Goal: Navigation & Orientation: Find specific page/section

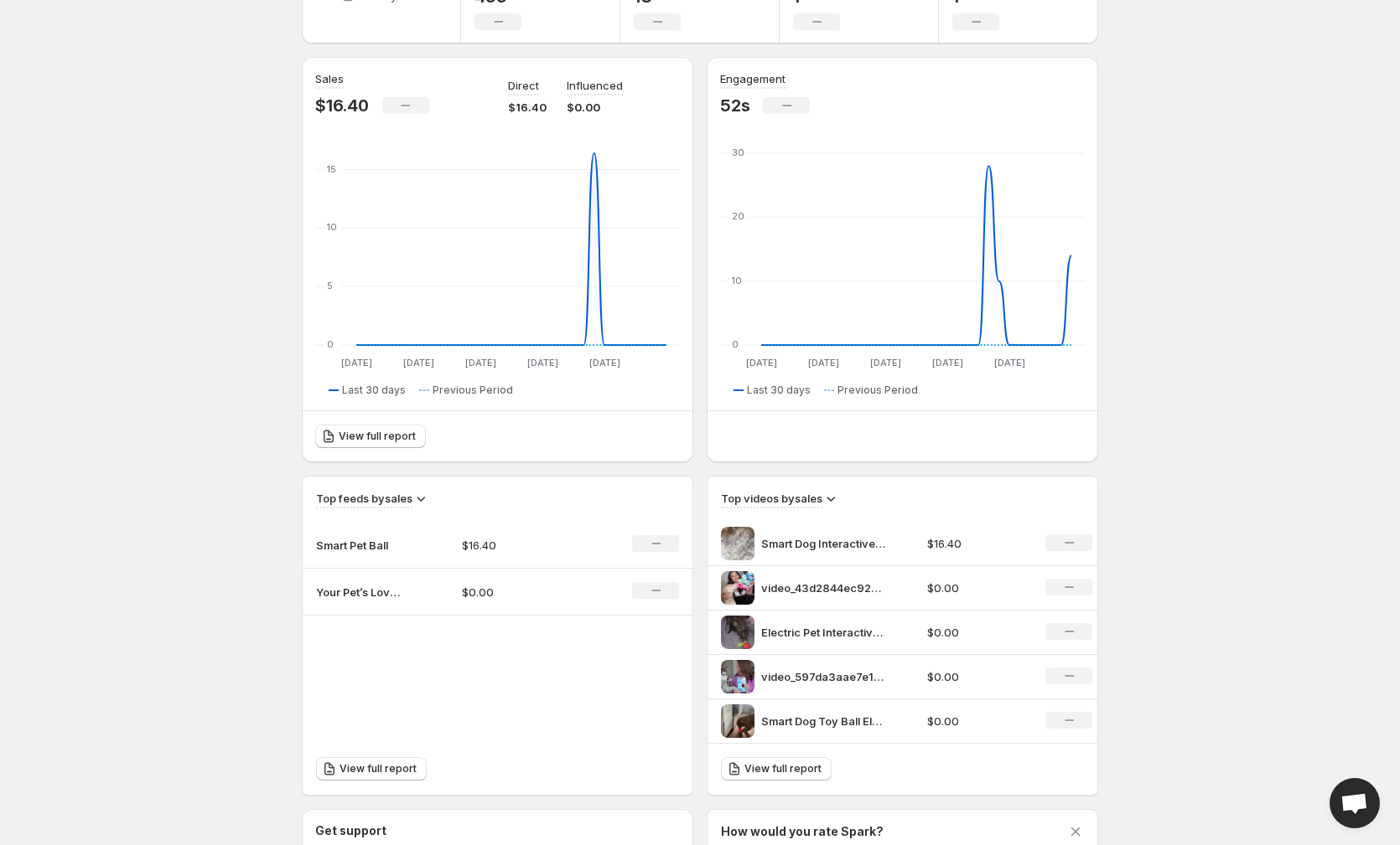
scroll to position [47, 0]
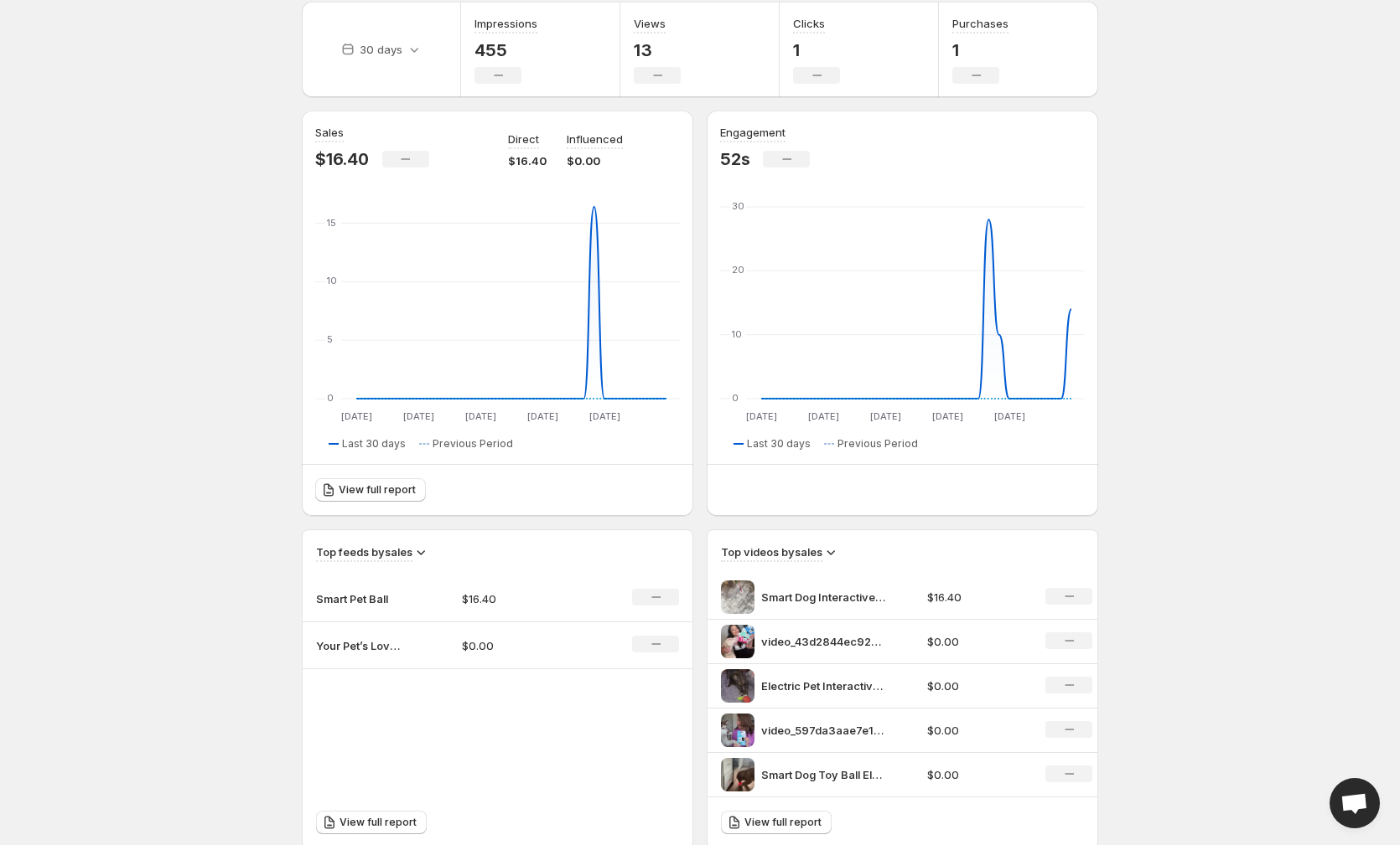
click at [199, 409] on body "Home Feeds Videos Subscription Settings Overview. This page is ready Overview C…" at bounding box center [700, 360] width 1400 height 845
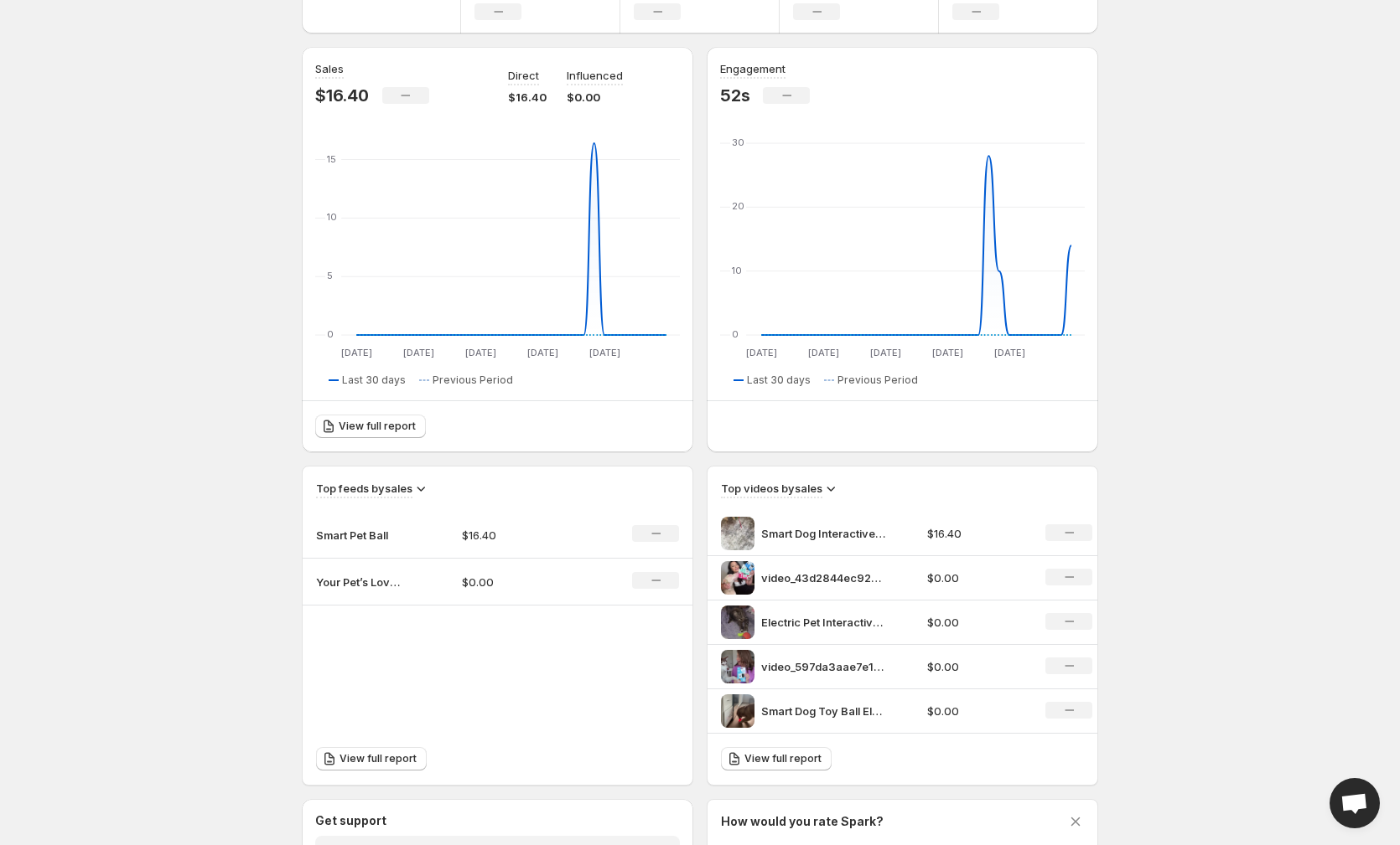
scroll to position [65, 0]
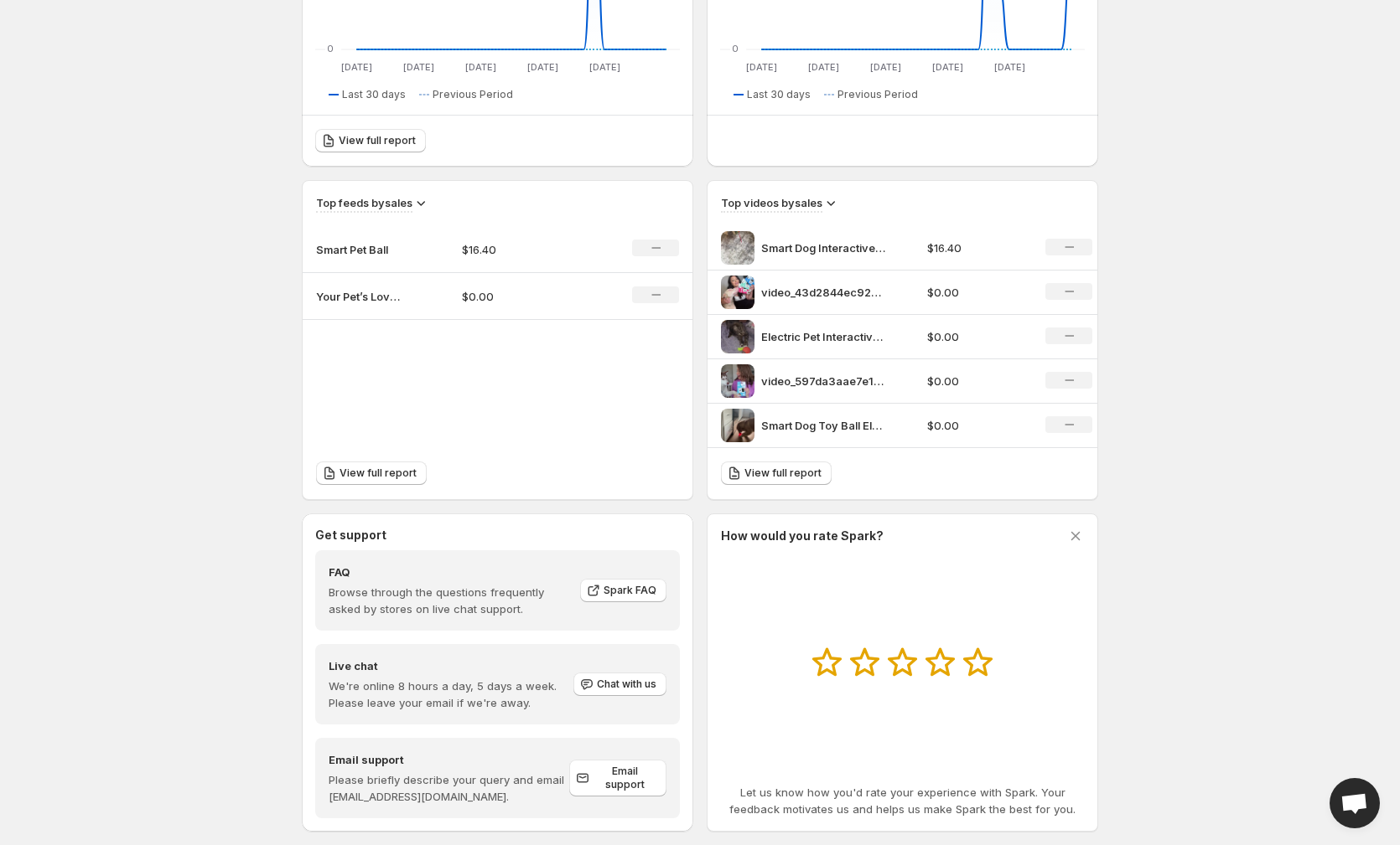
scroll to position [437, 0]
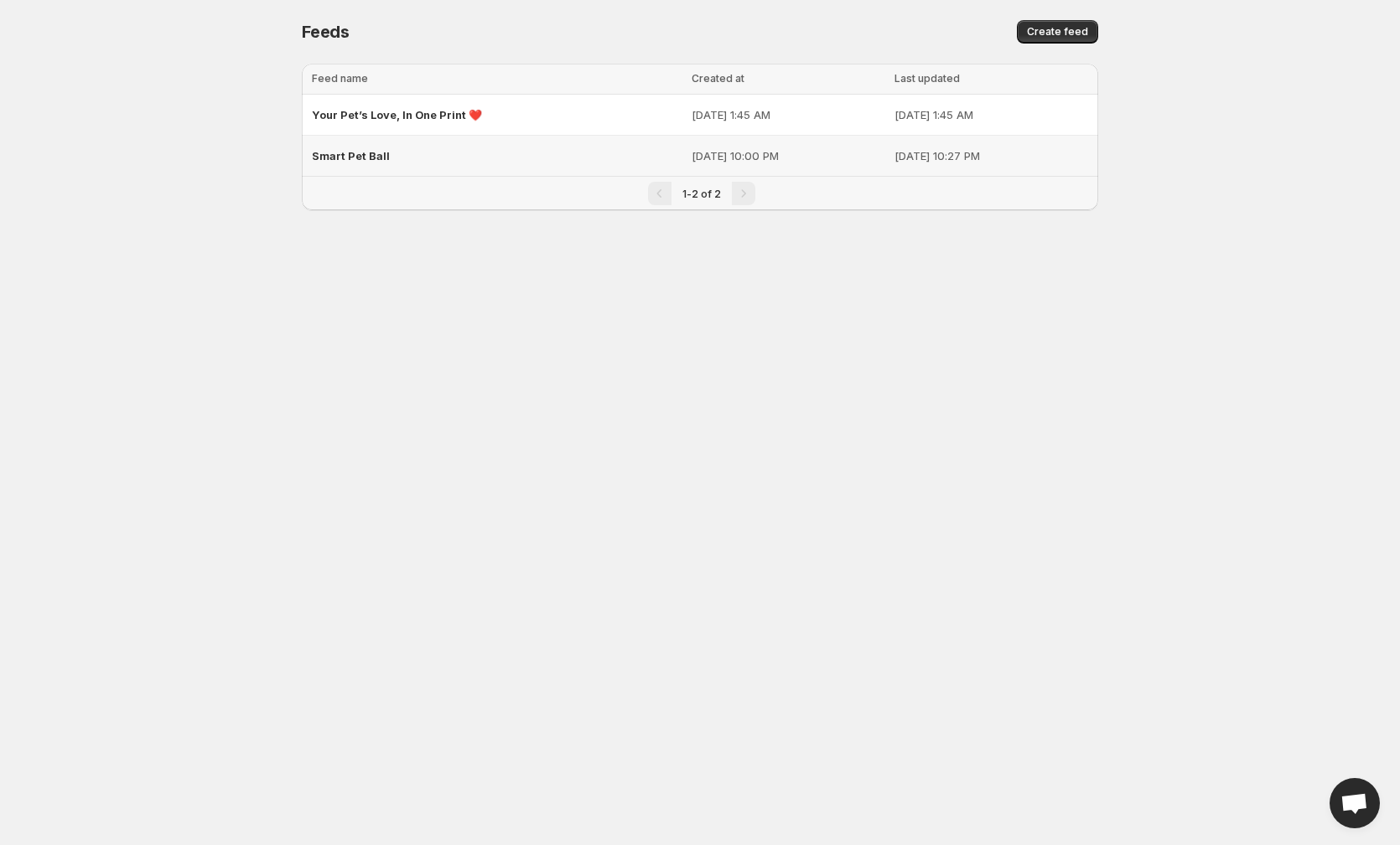
click at [434, 151] on div "Smart Pet Ball" at bounding box center [497, 155] width 370 height 30
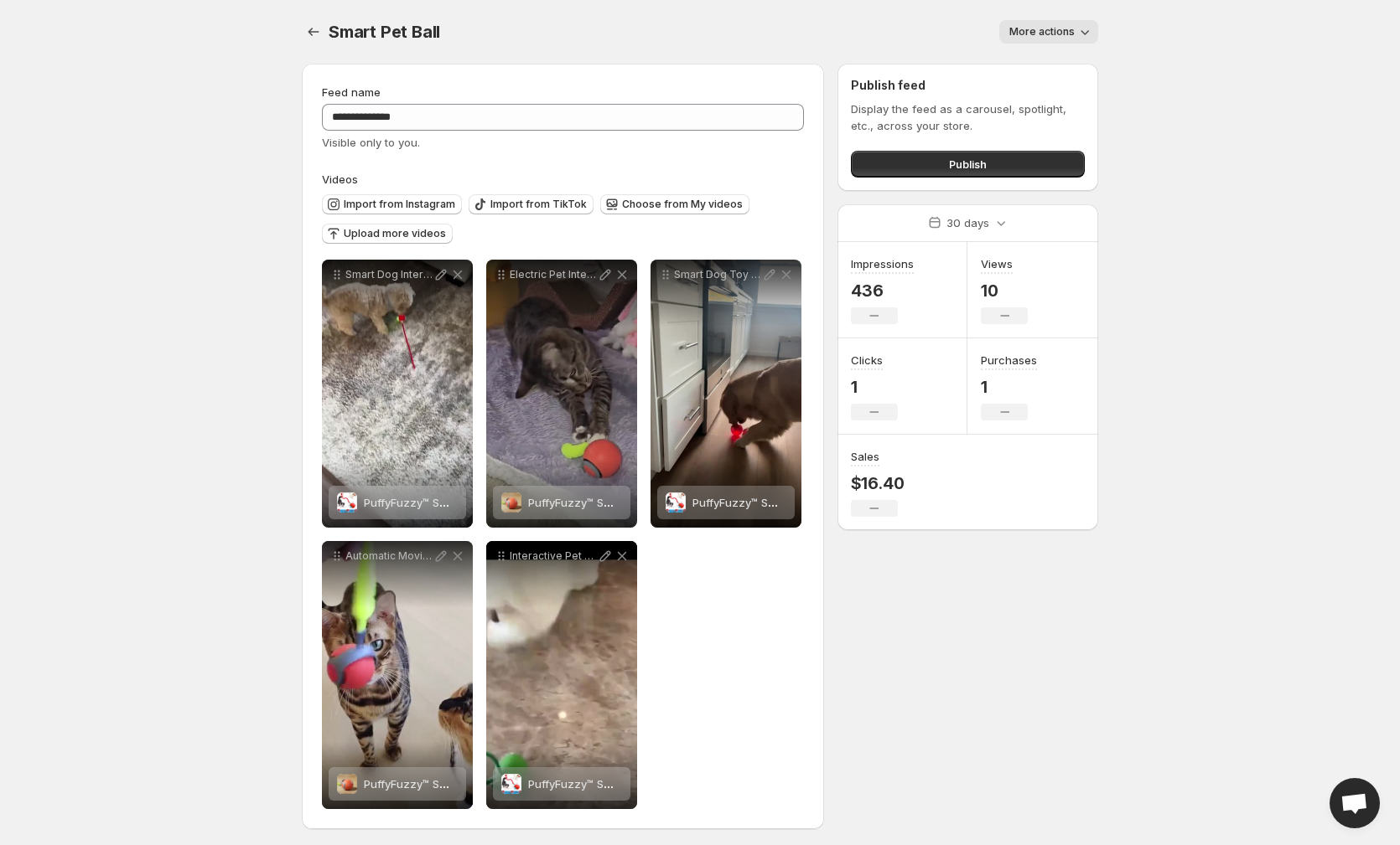
click at [1061, 32] on span "More actions" at bounding box center [1041, 31] width 65 height 14
drag, startPoint x: 1160, startPoint y: 46, endPoint x: 975, endPoint y: 44, distance: 185.0
click at [1160, 46] on body "**********" at bounding box center [700, 422] width 1400 height 845
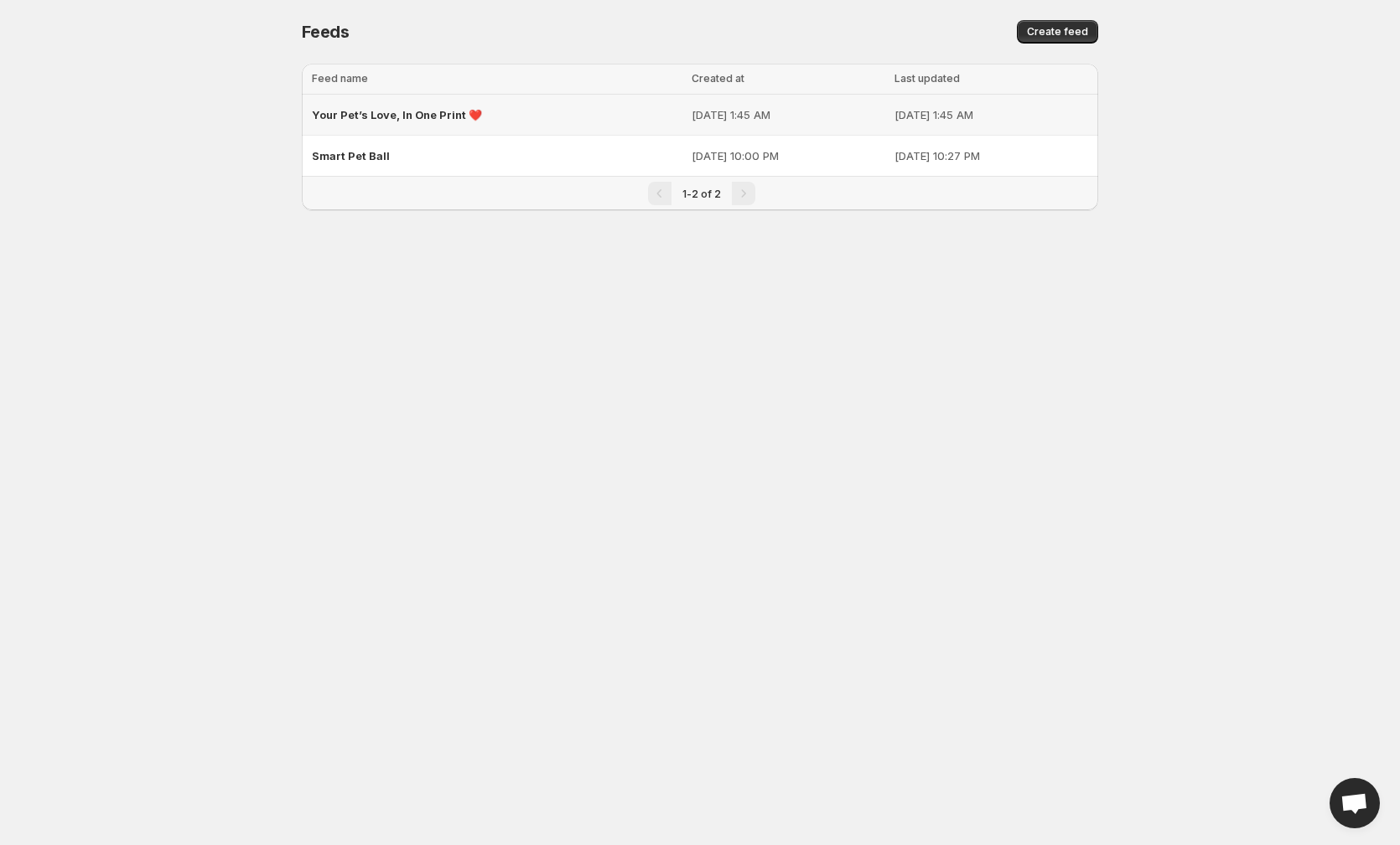
click at [415, 112] on span "Your Pet’s Love, In One Print ❤️" at bounding box center [397, 114] width 170 height 14
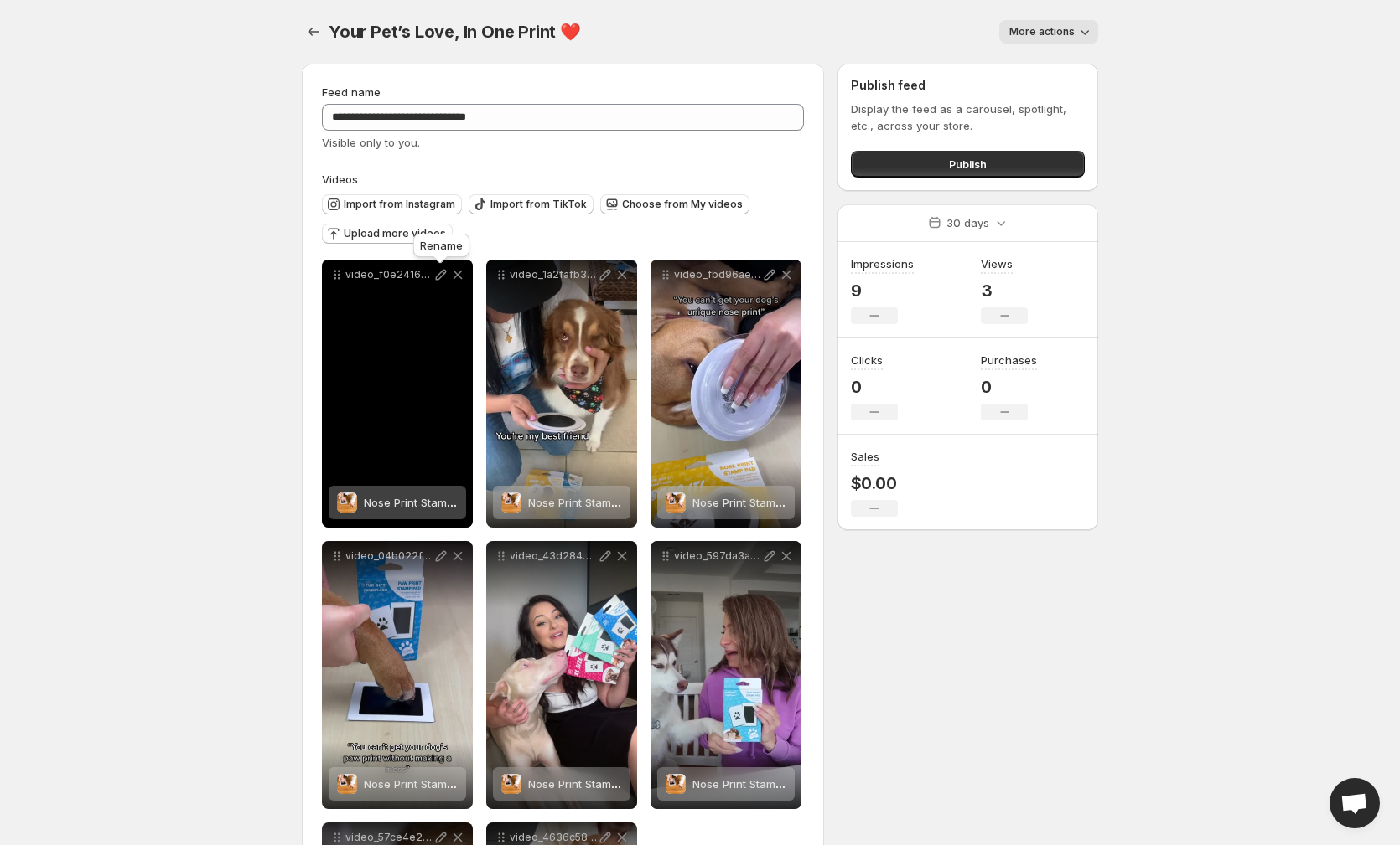
click at [438, 280] on icon at bounding box center [441, 275] width 11 height 11
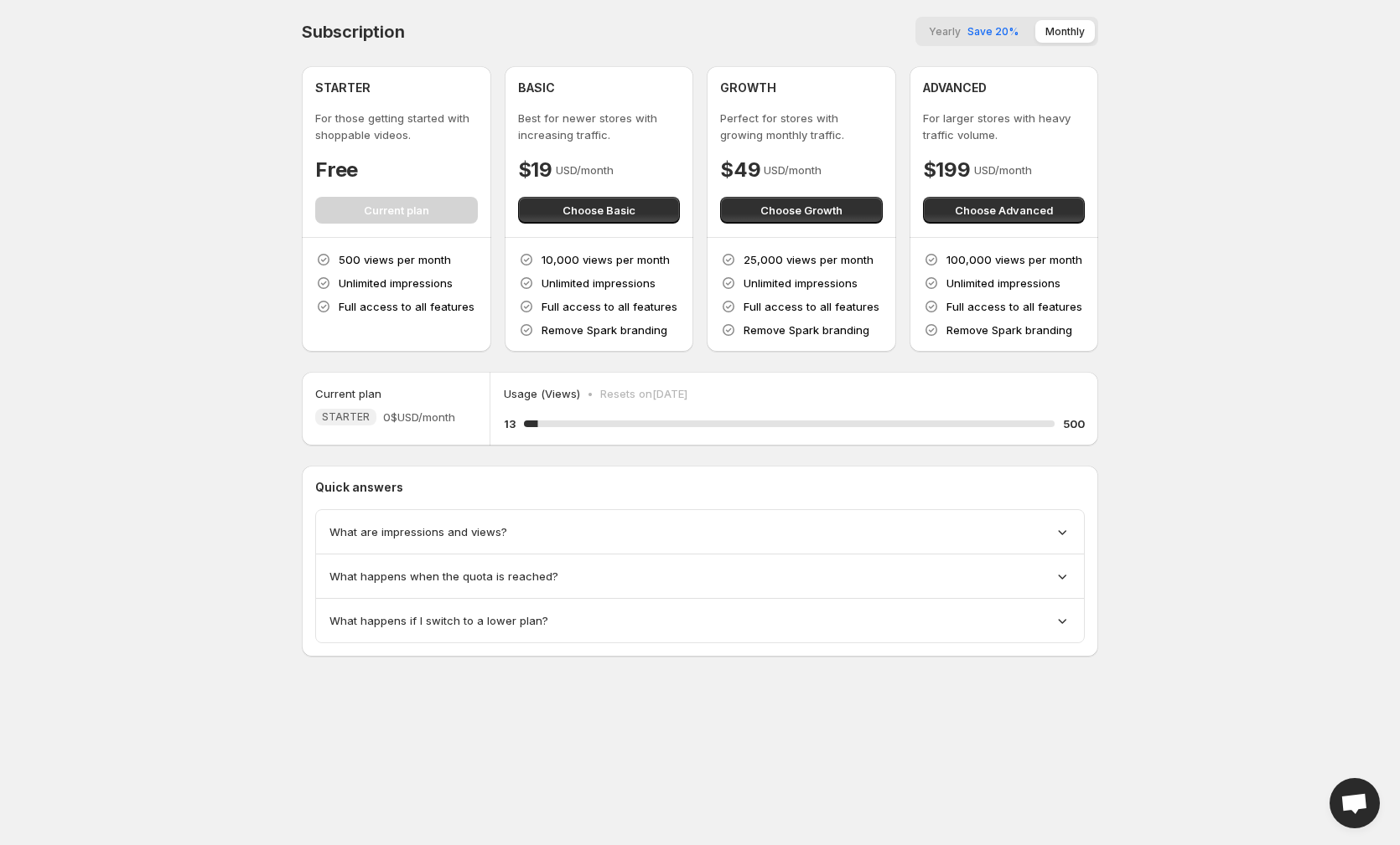
click at [569, 529] on div "What are impressions and views?" at bounding box center [700, 532] width 741 height 16
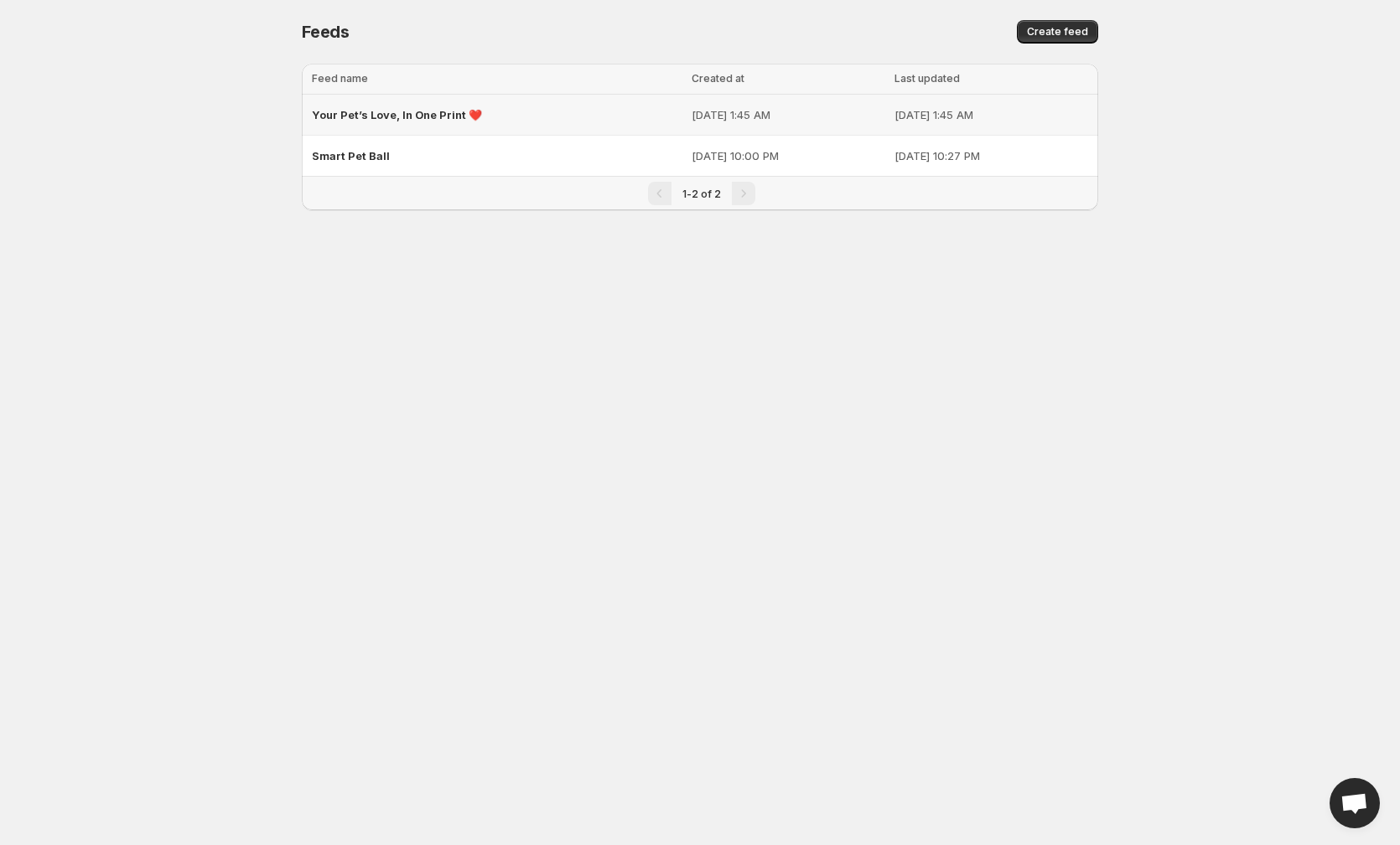
click at [542, 115] on div "Your Pet’s Love, In One Print ❤️" at bounding box center [497, 114] width 370 height 30
